Goal: Book appointment/travel/reservation

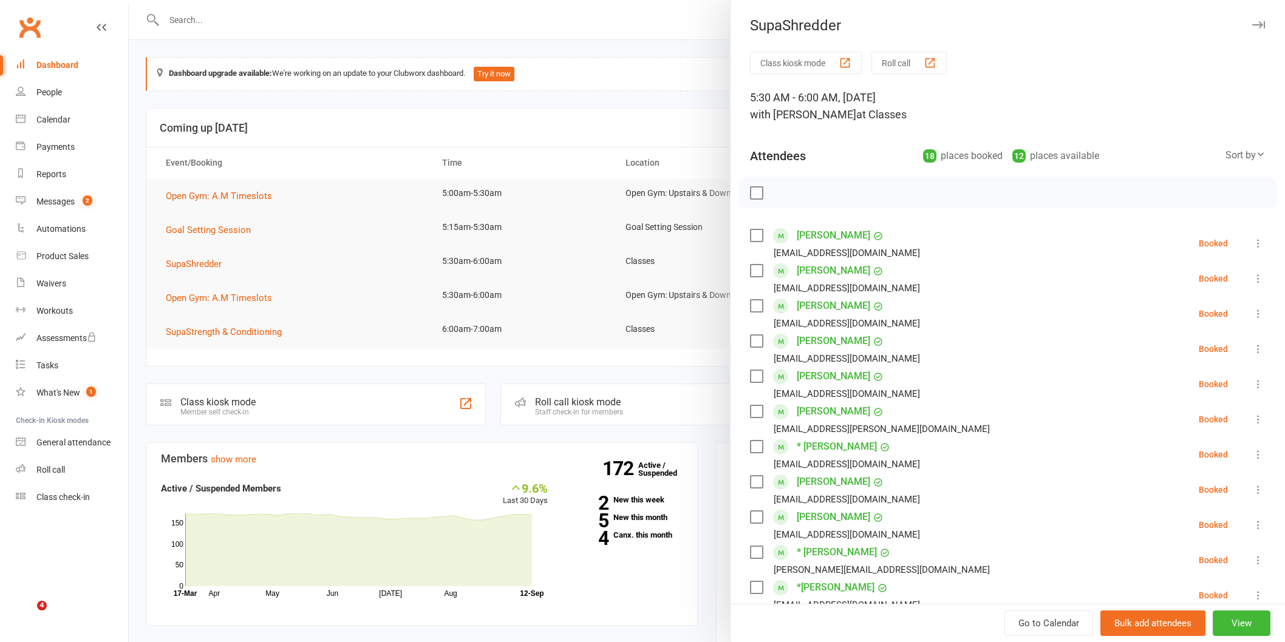
click at [750, 187] on label at bounding box center [756, 193] width 12 height 12
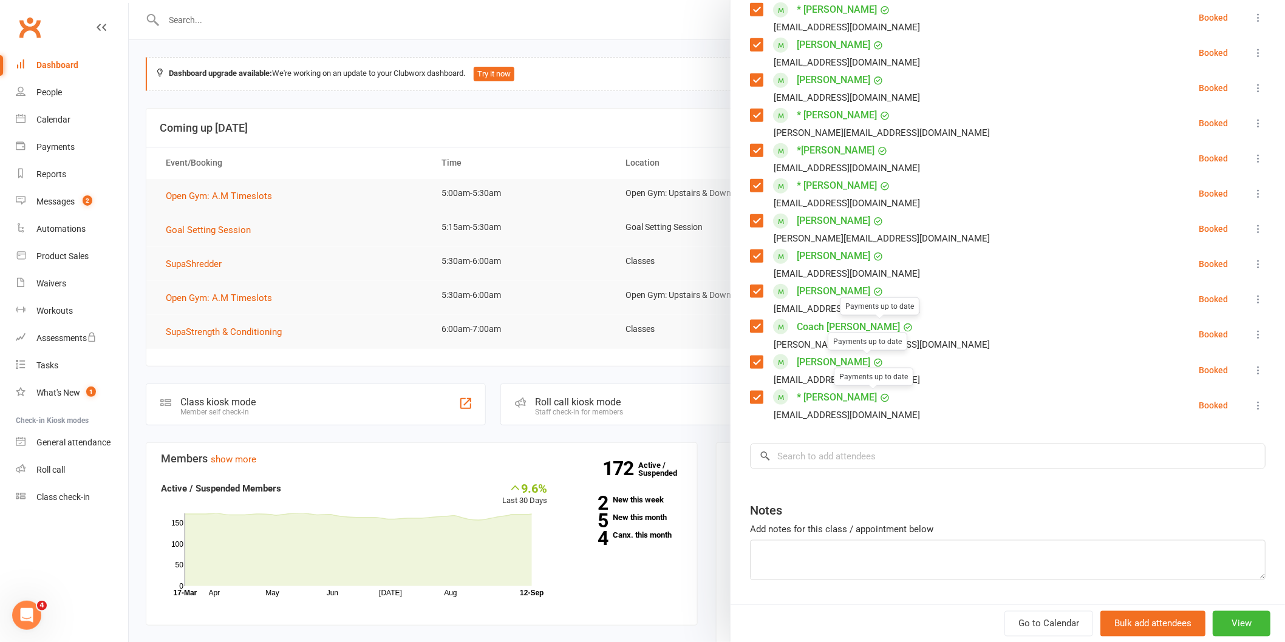
scroll to position [473, 0]
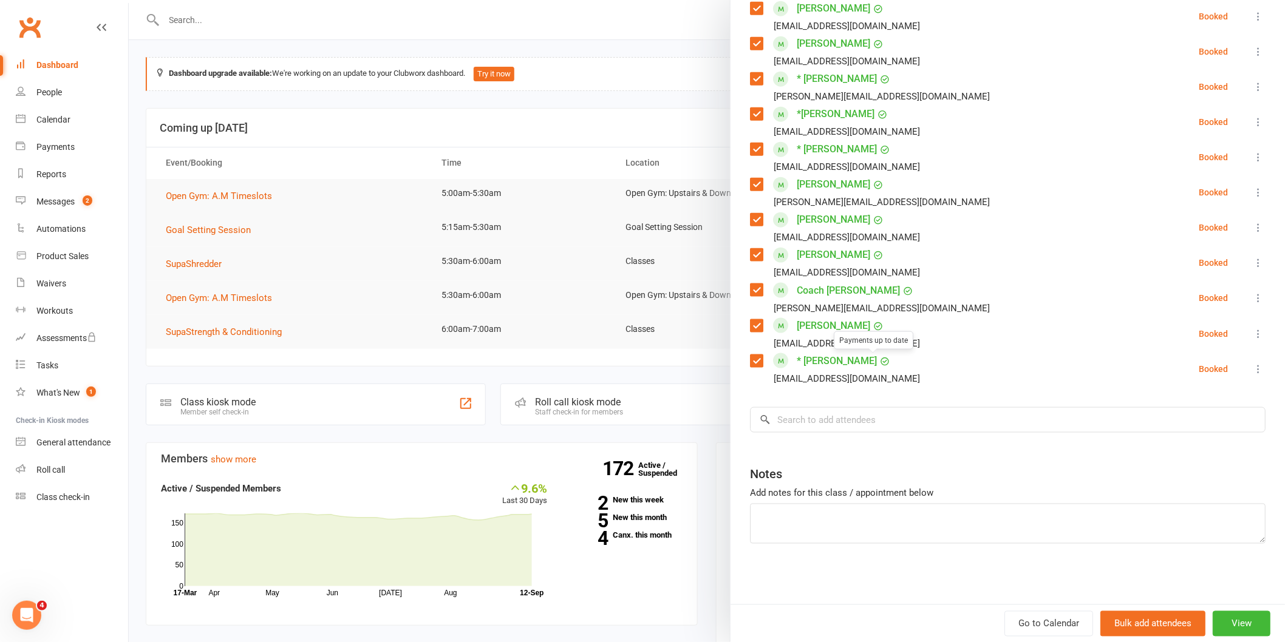
click at [885, 433] on div "Class kiosk mode Roll call 5:30 AM - 6:00 AM, [DATE] with [PERSON_NAME] at Clas…" at bounding box center [1007, 91] width 554 height 1027
click at [885, 422] on input "search" at bounding box center [1007, 419] width 515 height 25
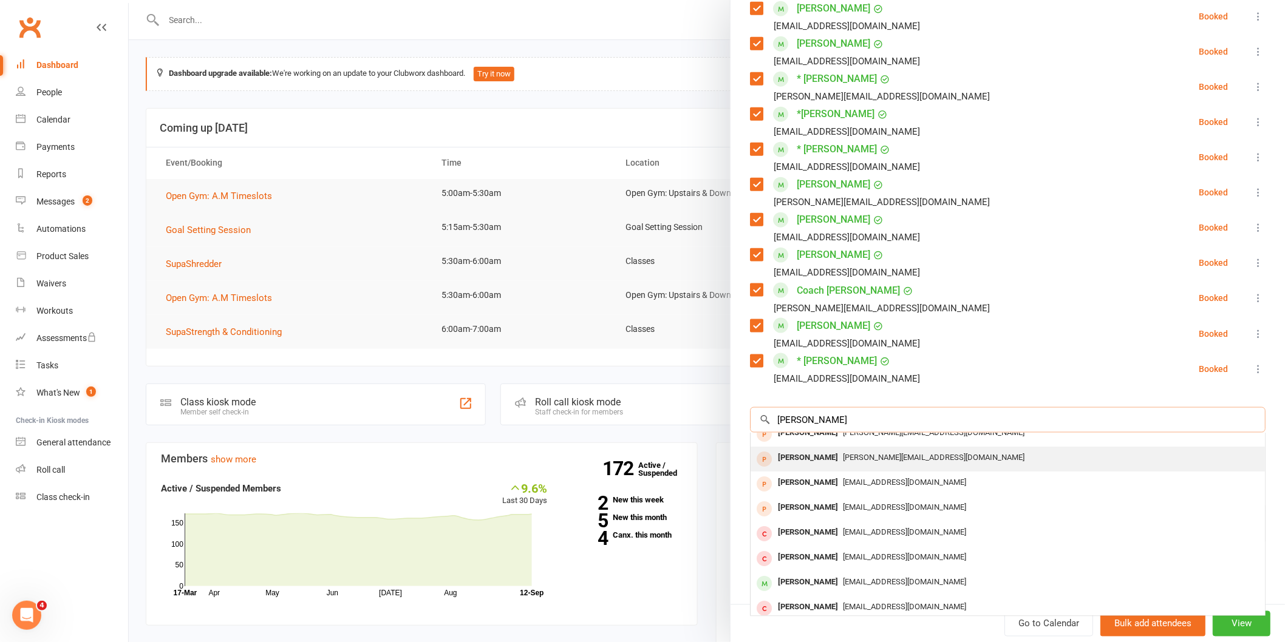
scroll to position [67, 0]
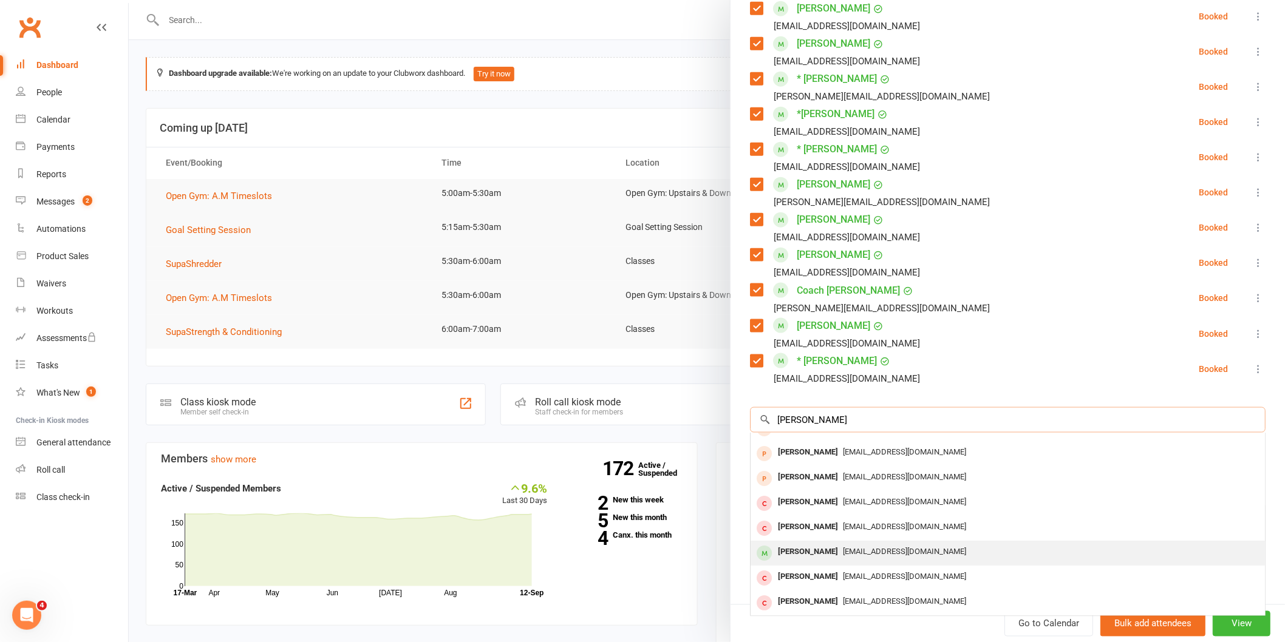
type input "[PERSON_NAME]"
click at [914, 555] on div "[EMAIL_ADDRESS][DOMAIN_NAME]" at bounding box center [1007, 552] width 504 height 18
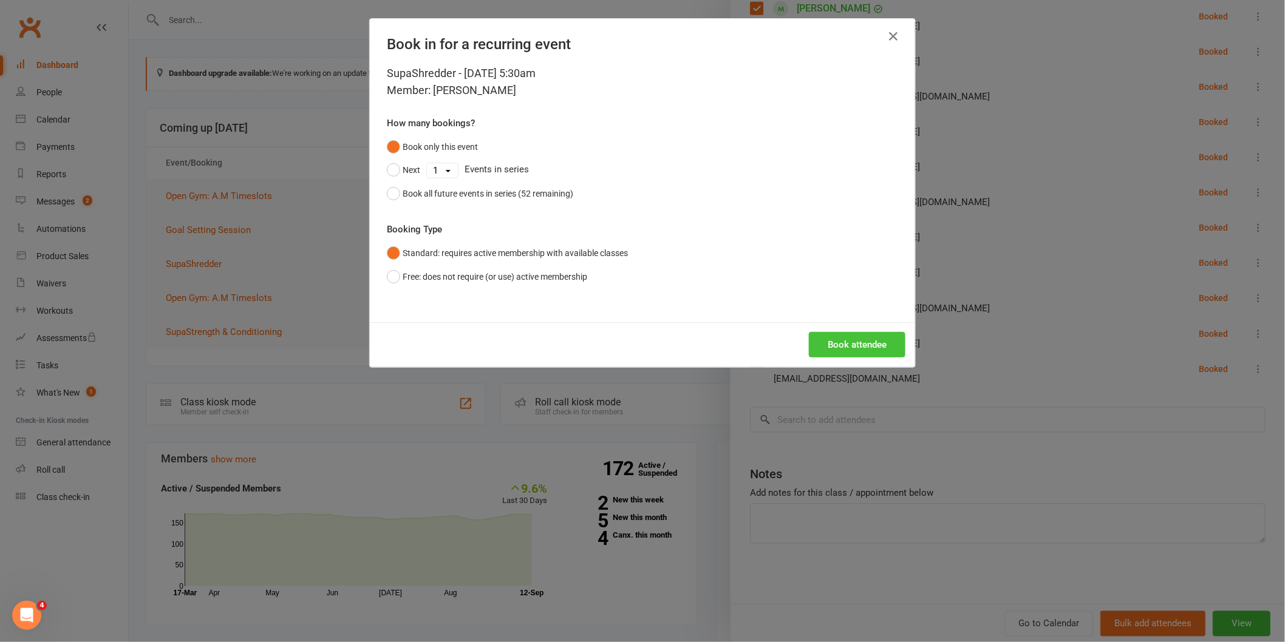
click at [829, 356] on button "Book attendee" at bounding box center [857, 344] width 97 height 25
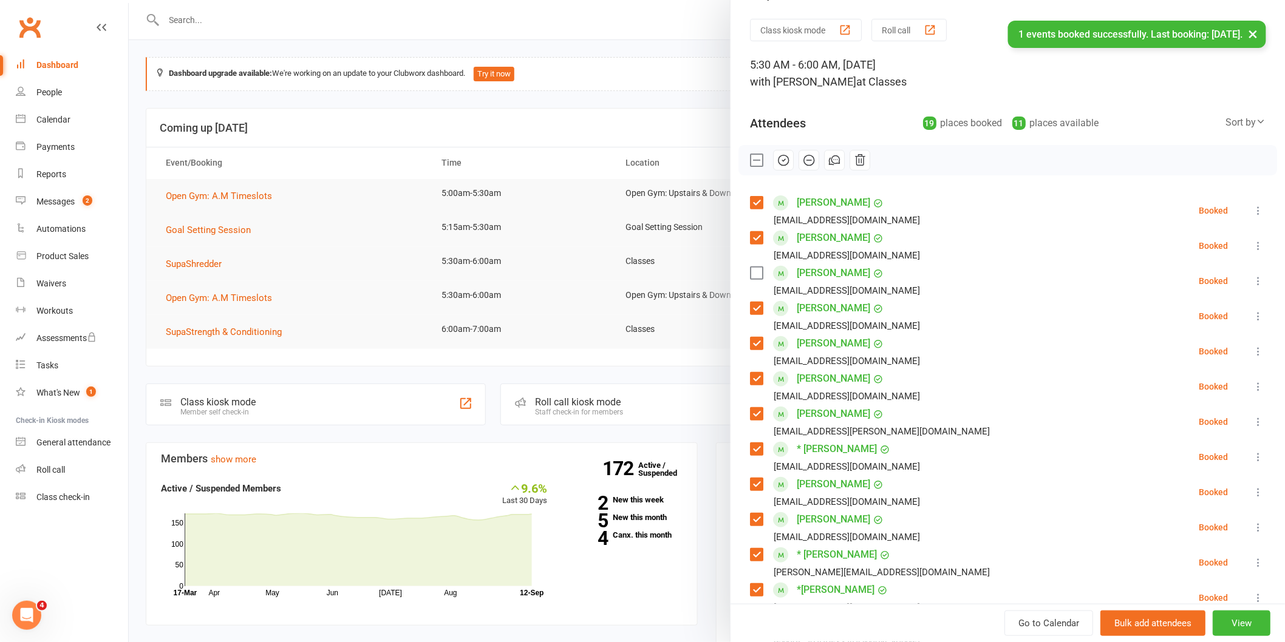
scroll to position [0, 0]
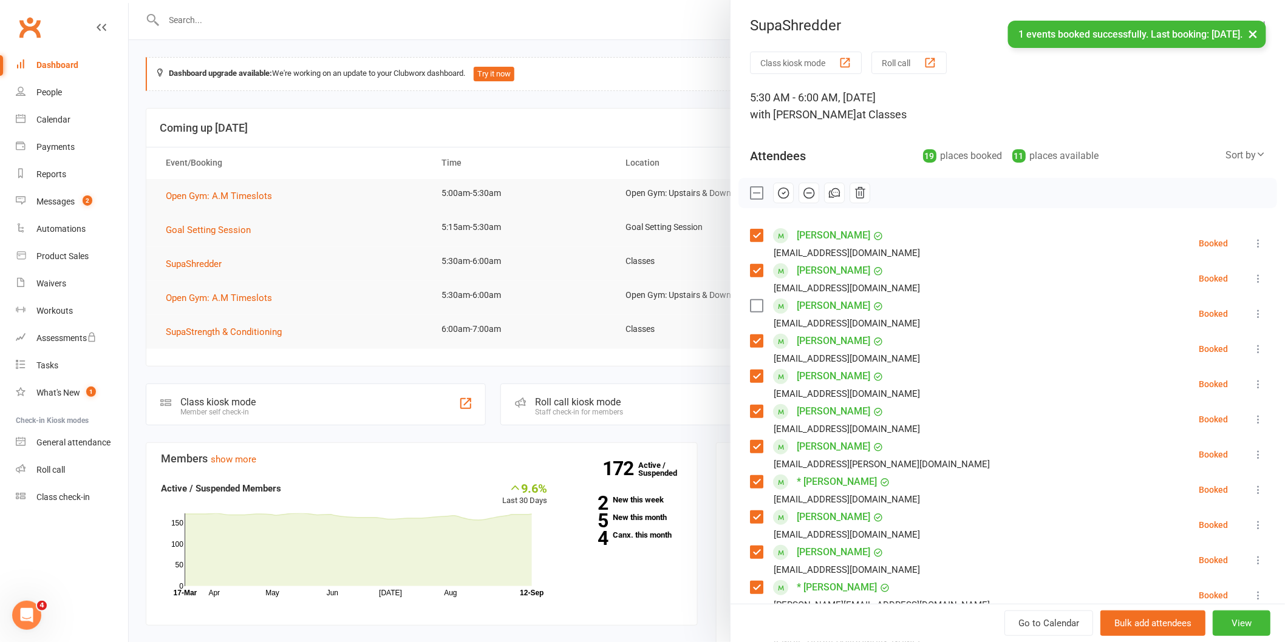
click at [743, 305] on div "Class kiosk mode Roll call 5:30 AM - 6:00 AM, [DATE] with [PERSON_NAME] at Clas…" at bounding box center [1007, 583] width 554 height 1062
click at [774, 200] on button "button" at bounding box center [783, 193] width 21 height 21
click at [589, 203] on div at bounding box center [707, 321] width 1156 height 642
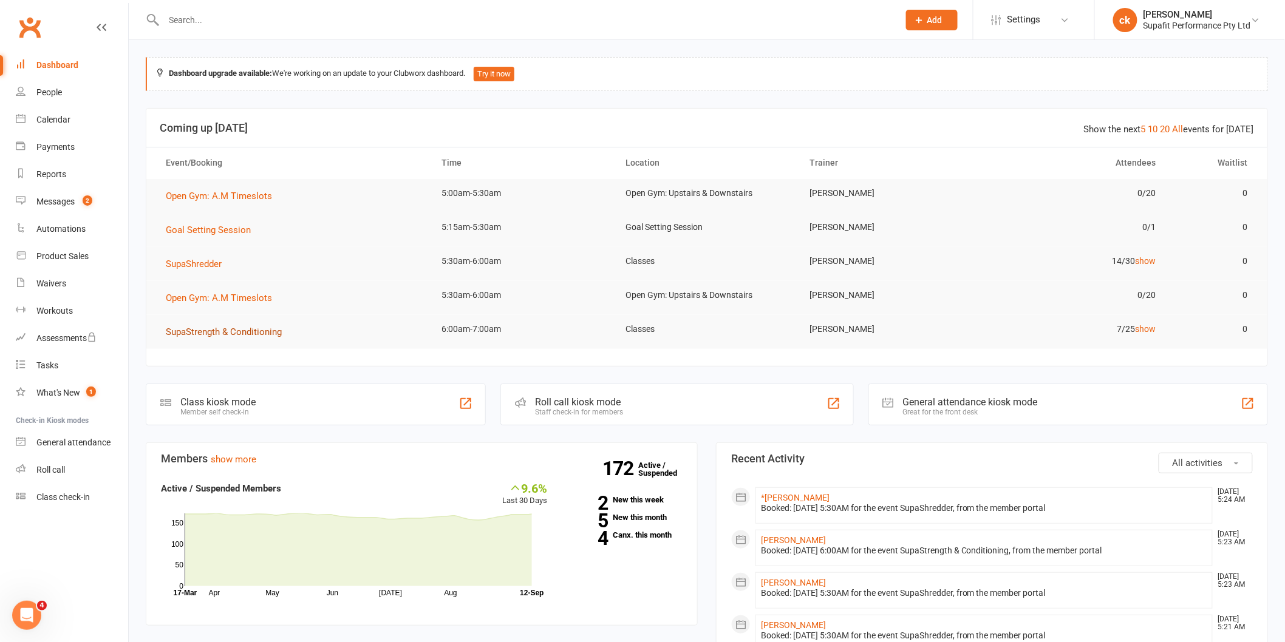
click at [278, 330] on span "SupaStrength & Conditioning" at bounding box center [224, 332] width 116 height 11
